Goal: Navigation & Orientation: Find specific page/section

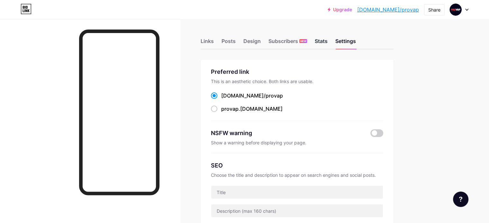
click at [327, 42] on div "Stats" at bounding box center [321, 43] width 13 height 12
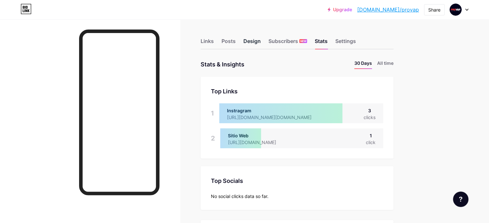
click at [261, 43] on div "Design" at bounding box center [251, 43] width 17 height 12
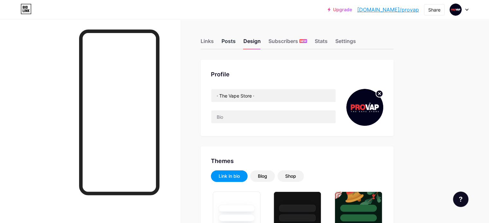
click at [236, 43] on div "Posts" at bounding box center [228, 43] width 14 height 12
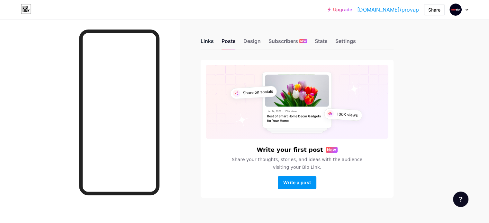
drag, startPoint x: 245, startPoint y: 41, endPoint x: 237, endPoint y: 41, distance: 8.4
click at [237, 41] on div "Links Posts Design Subscribers NEW Stats Settings" at bounding box center [297, 38] width 193 height 22
click at [214, 41] on div "Links" at bounding box center [207, 43] width 13 height 12
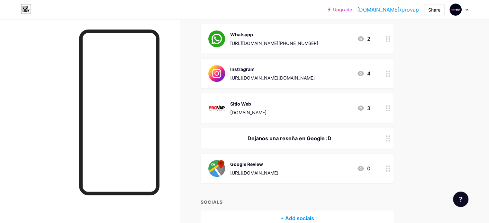
scroll to position [137, 0]
